Goal: Transaction & Acquisition: Download file/media

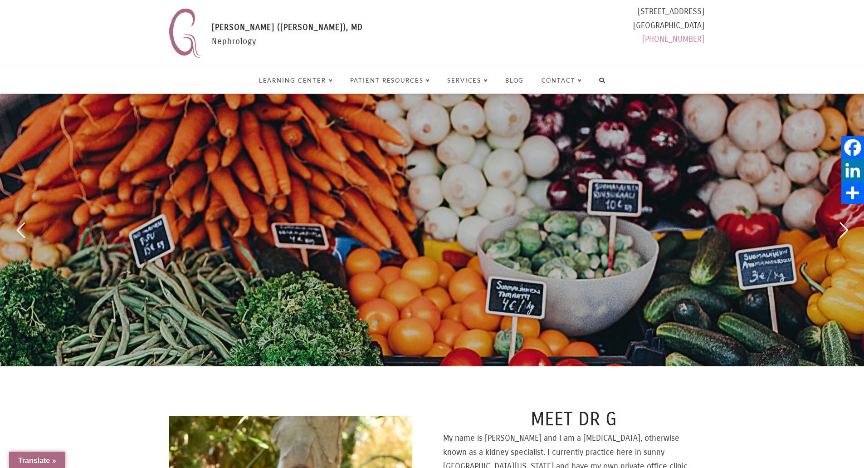
select select "Language Translate Widget"
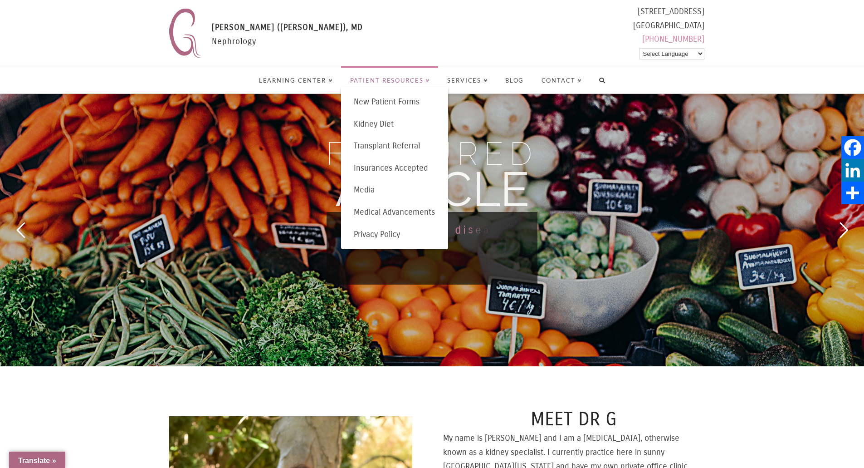
click at [405, 84] on link "Patient Resources" at bounding box center [390, 79] width 98 height 27
click at [397, 99] on span "New Patient Forms" at bounding box center [387, 102] width 66 height 10
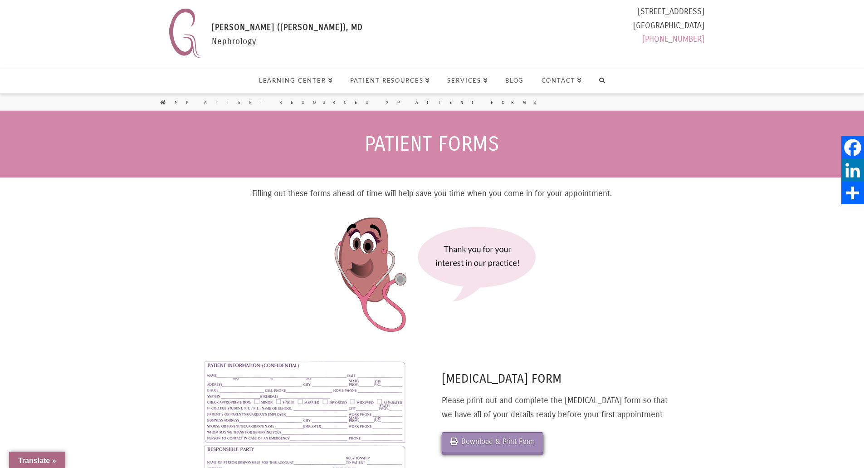
select select "Language Translate Widget"
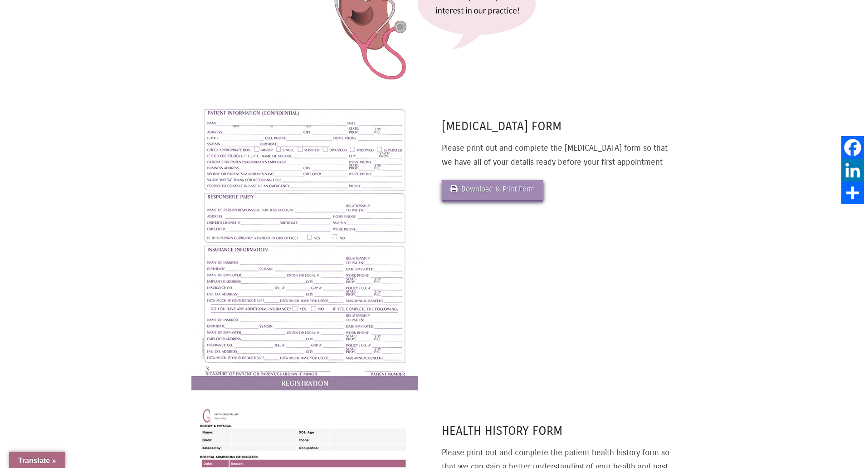
scroll to position [272, 0]
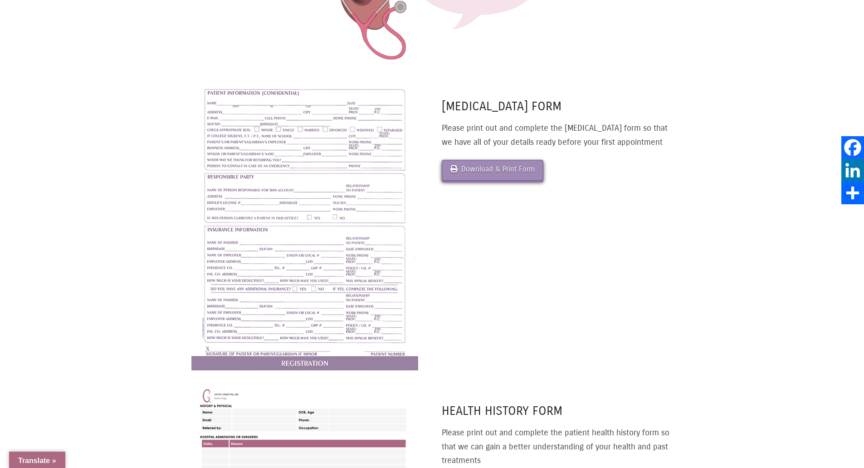
click at [478, 180] on link "Download & Print Form" at bounding box center [493, 170] width 102 height 21
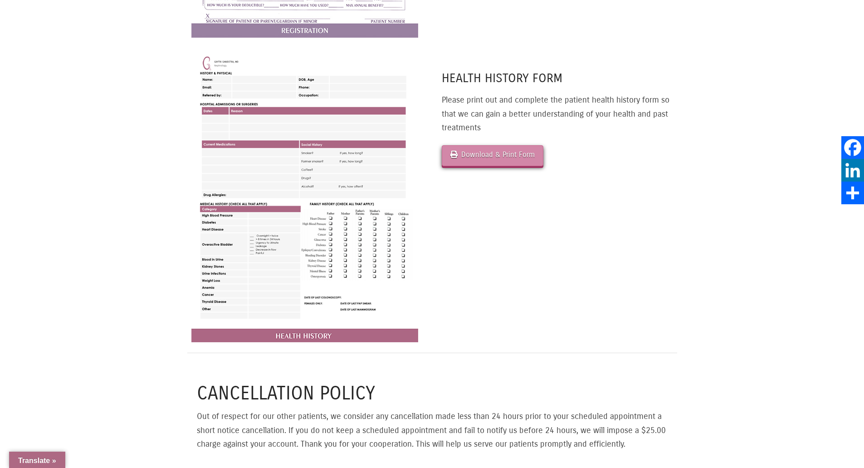
scroll to position [635, 0]
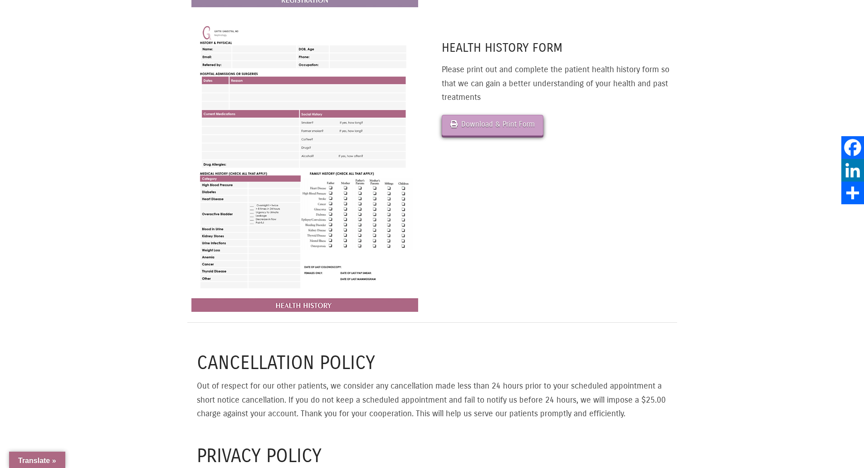
click at [502, 119] on link "Download & Print Form" at bounding box center [493, 125] width 102 height 21
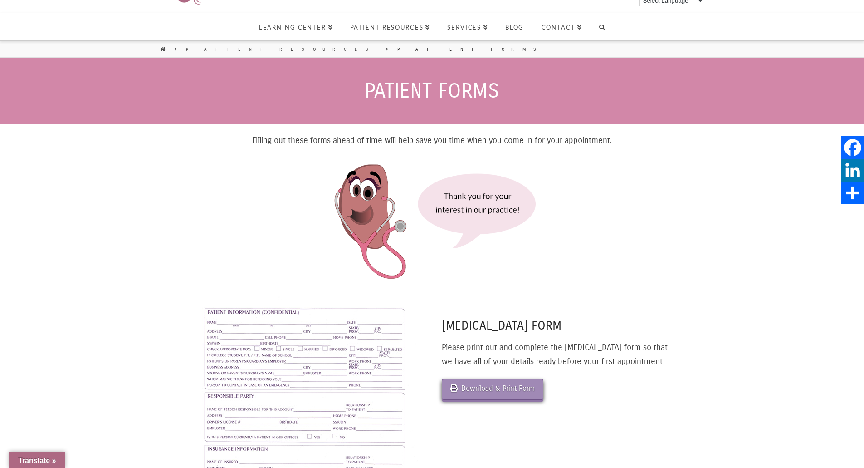
scroll to position [0, 0]
